Goal: Task Accomplishment & Management: Use online tool/utility

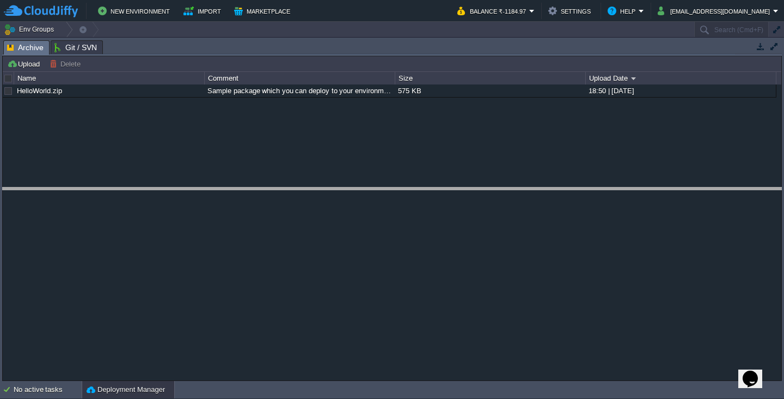
drag, startPoint x: 192, startPoint y: 54, endPoint x: 194, endPoint y: 223, distance: 168.3
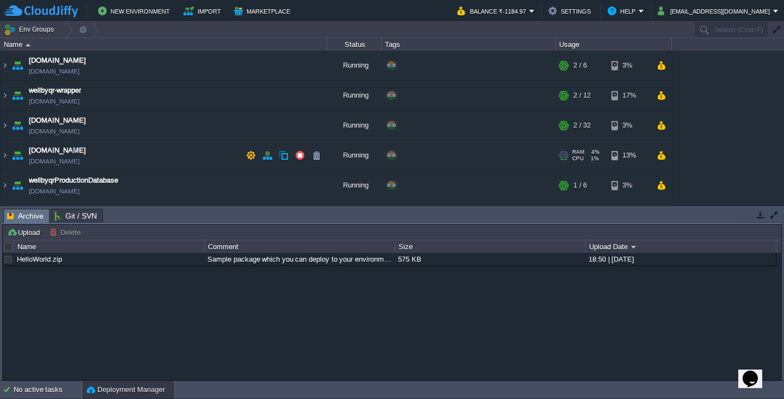
click at [109, 155] on td "[DOMAIN_NAME] [DOMAIN_NAME]" at bounding box center [164, 155] width 327 height 30
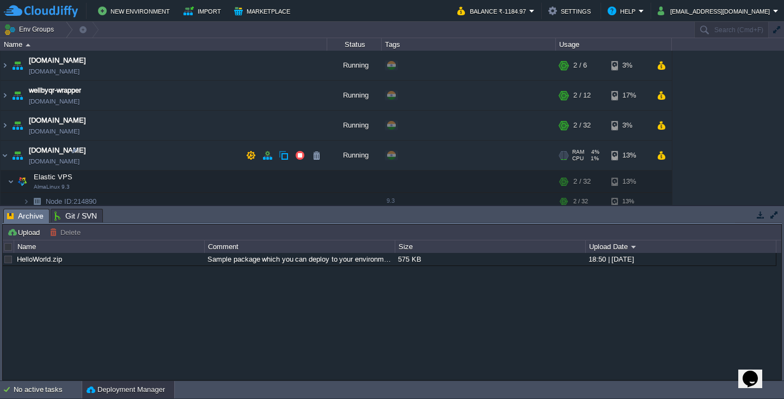
scroll to position [65, 0]
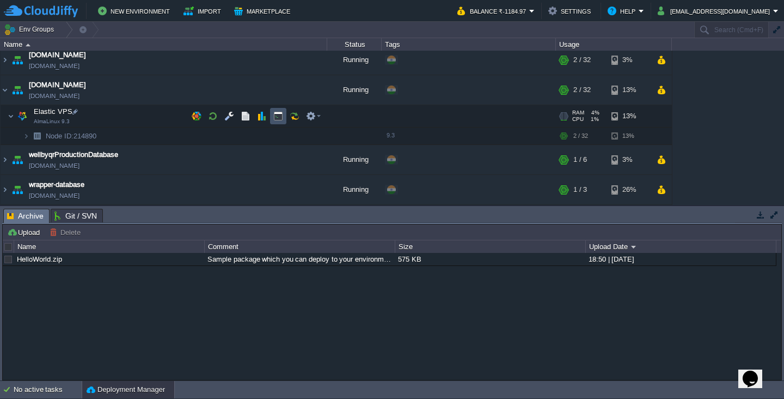
click at [279, 111] on button "button" at bounding box center [278, 116] width 10 height 10
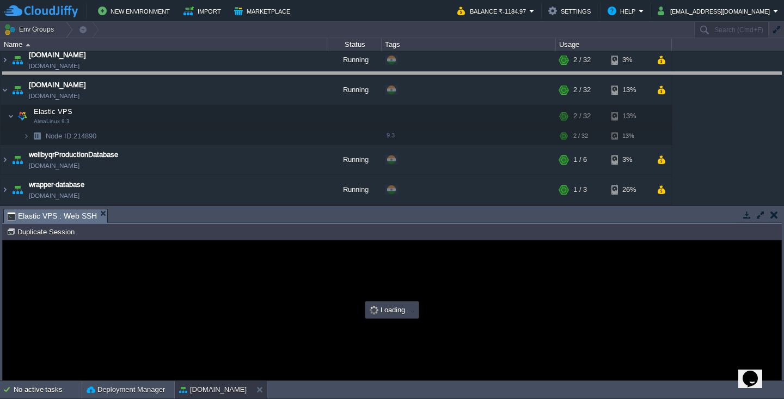
drag, startPoint x: 390, startPoint y: 223, endPoint x: 432, endPoint y: 86, distance: 143.0
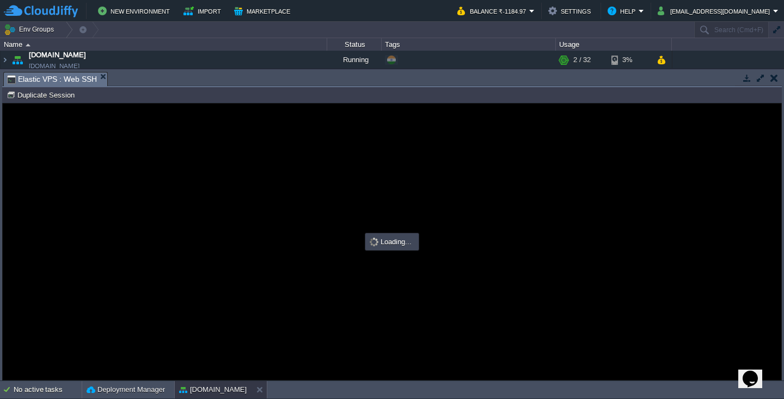
scroll to position [0, 0]
type input "#000000"
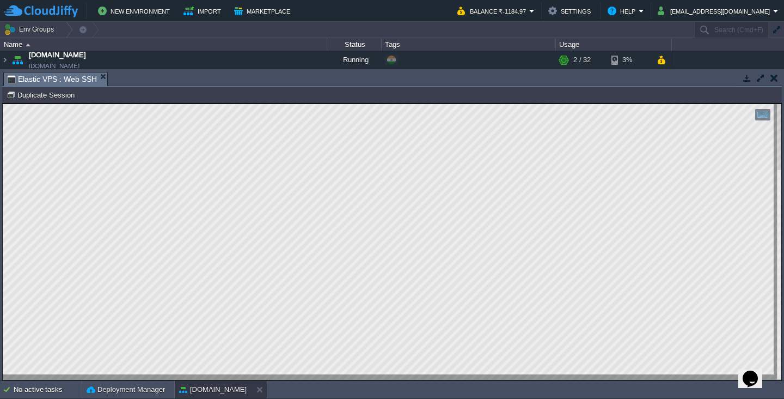
type textarea "302953"
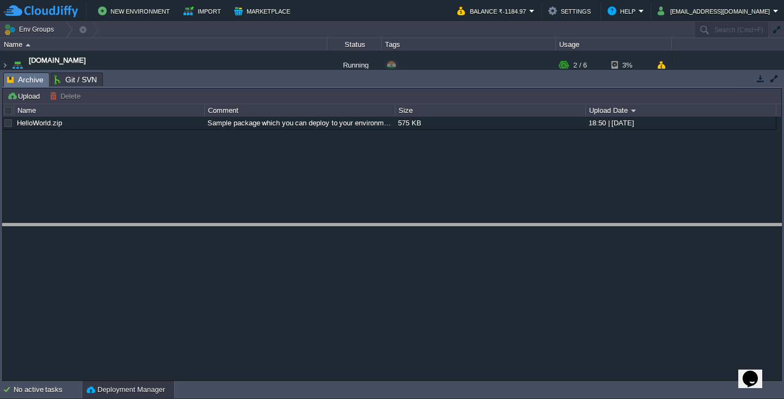
drag, startPoint x: 228, startPoint y: 87, endPoint x: 233, endPoint y: 244, distance: 157.4
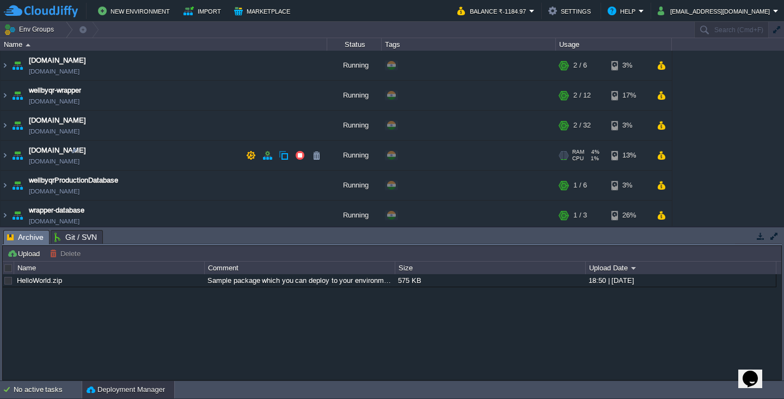
click at [99, 154] on td "[DOMAIN_NAME] [DOMAIN_NAME]" at bounding box center [164, 155] width 327 height 30
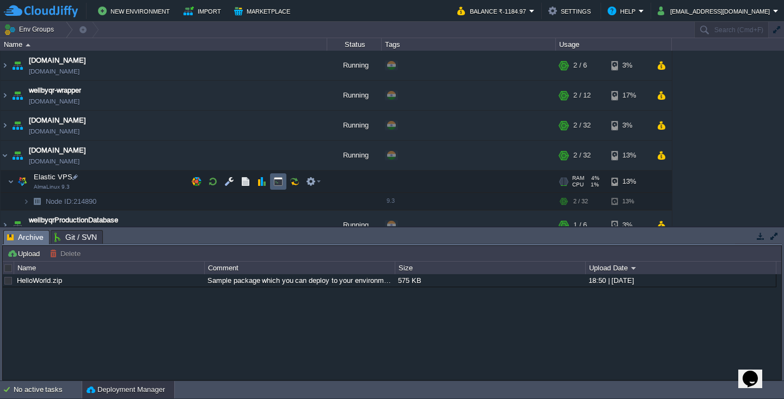
click at [278, 184] on button "button" at bounding box center [278, 181] width 10 height 10
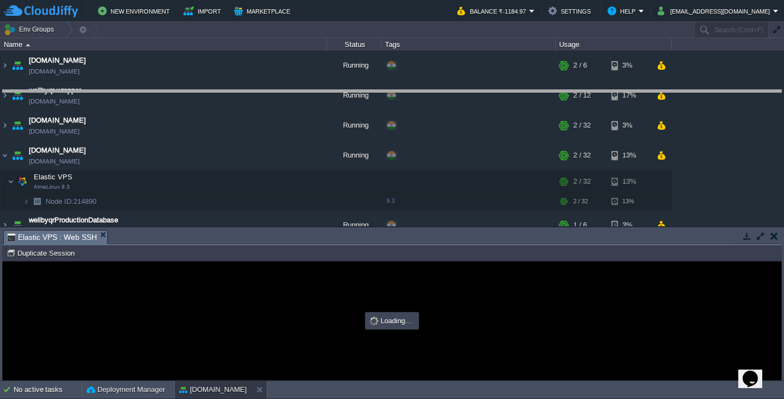
drag, startPoint x: 307, startPoint y: 244, endPoint x: 353, endPoint y: 105, distance: 147.4
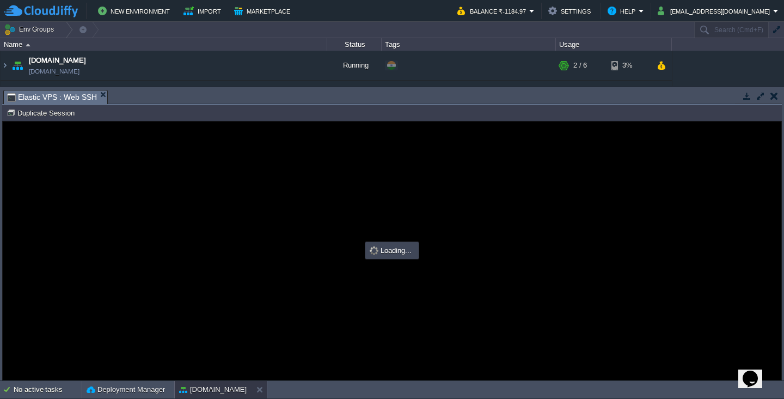
type input "#000000"
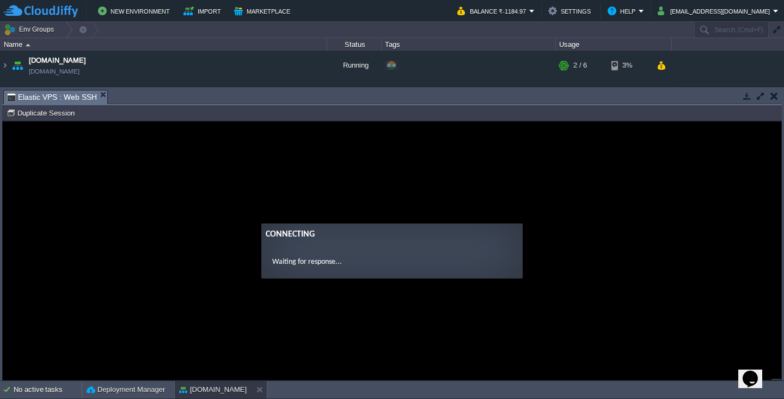
click at [313, 201] on guac-modal "Connecting Waiting for response..." at bounding box center [392, 250] width 779 height 258
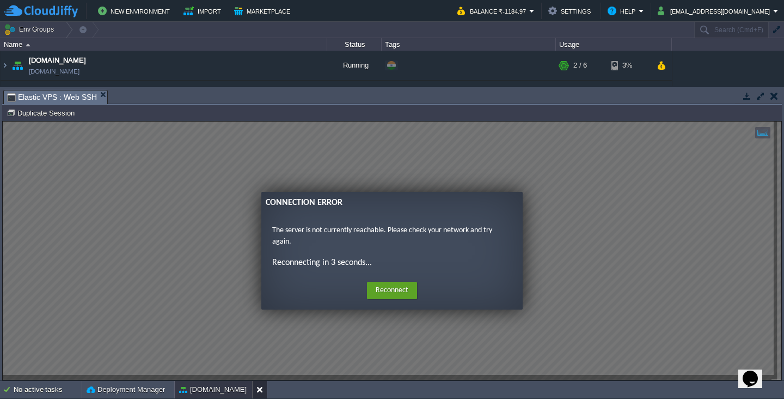
click at [260, 392] on button at bounding box center [261, 389] width 11 height 11
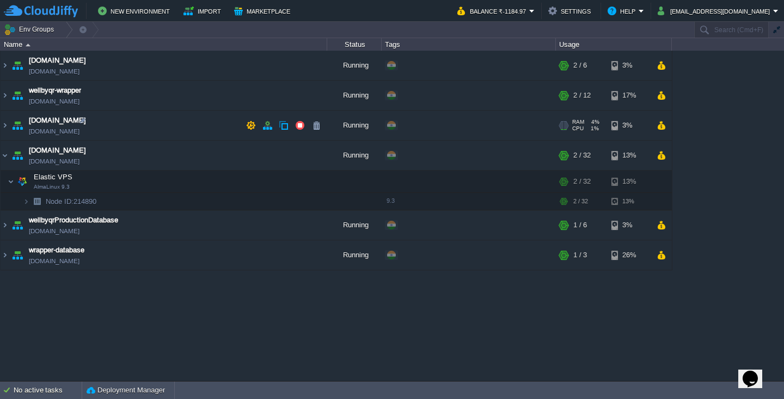
click at [127, 129] on td "wellbyqr.com wellbyqrproduction.cloudjiffy.net" at bounding box center [164, 126] width 327 height 30
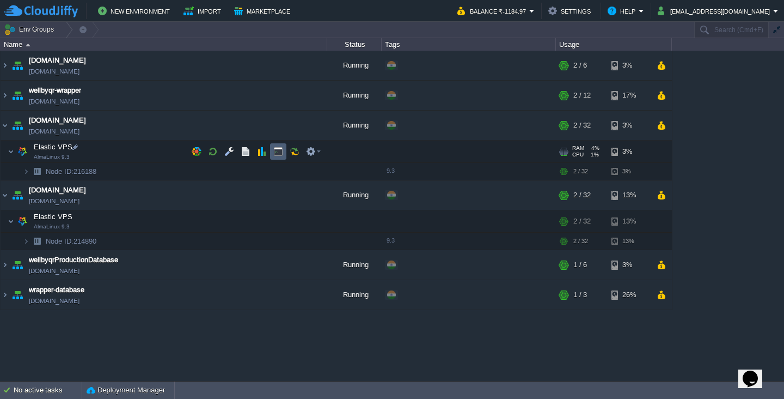
click at [280, 155] on button "button" at bounding box center [278, 151] width 10 height 10
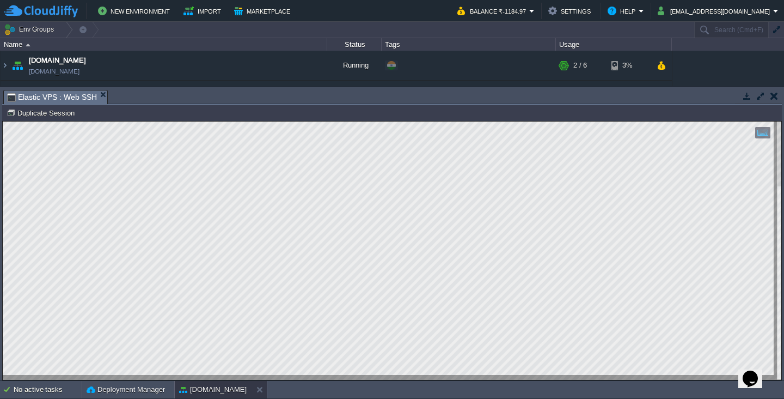
scroll to position [1, 21]
type textarea "978371"
